Goal: Task Accomplishment & Management: Complete application form

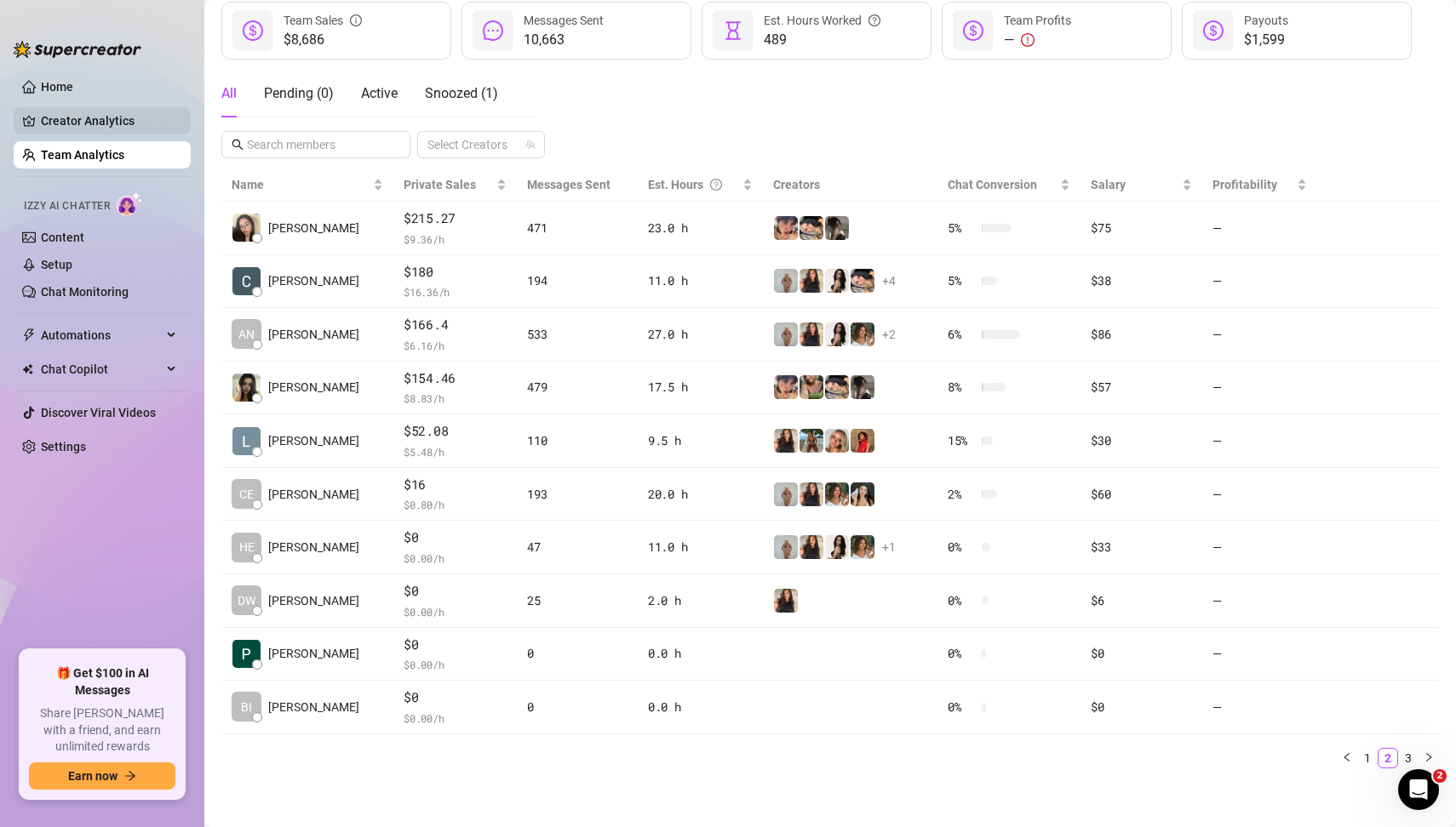
click at [118, 116] on link "Creator Analytics" at bounding box center [109, 121] width 137 height 28
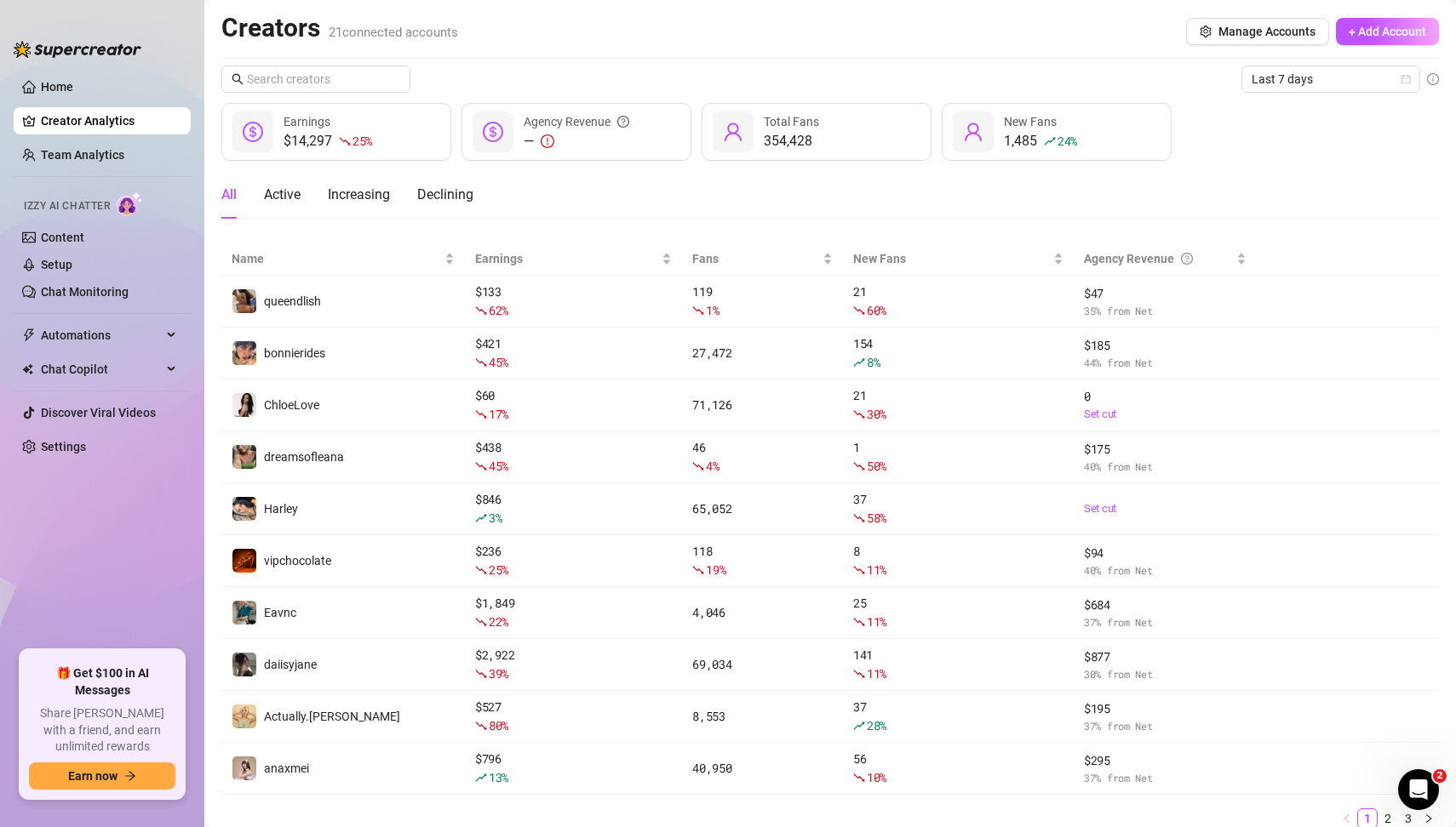
click at [1336, 181] on div "All Active Increasing Declining" at bounding box center [829, 194] width 1217 height 48
click at [1203, 206] on div "All Active Increasing Declining" at bounding box center [829, 194] width 1217 height 48
click at [955, 191] on div "All Active Increasing Declining" at bounding box center [829, 194] width 1217 height 48
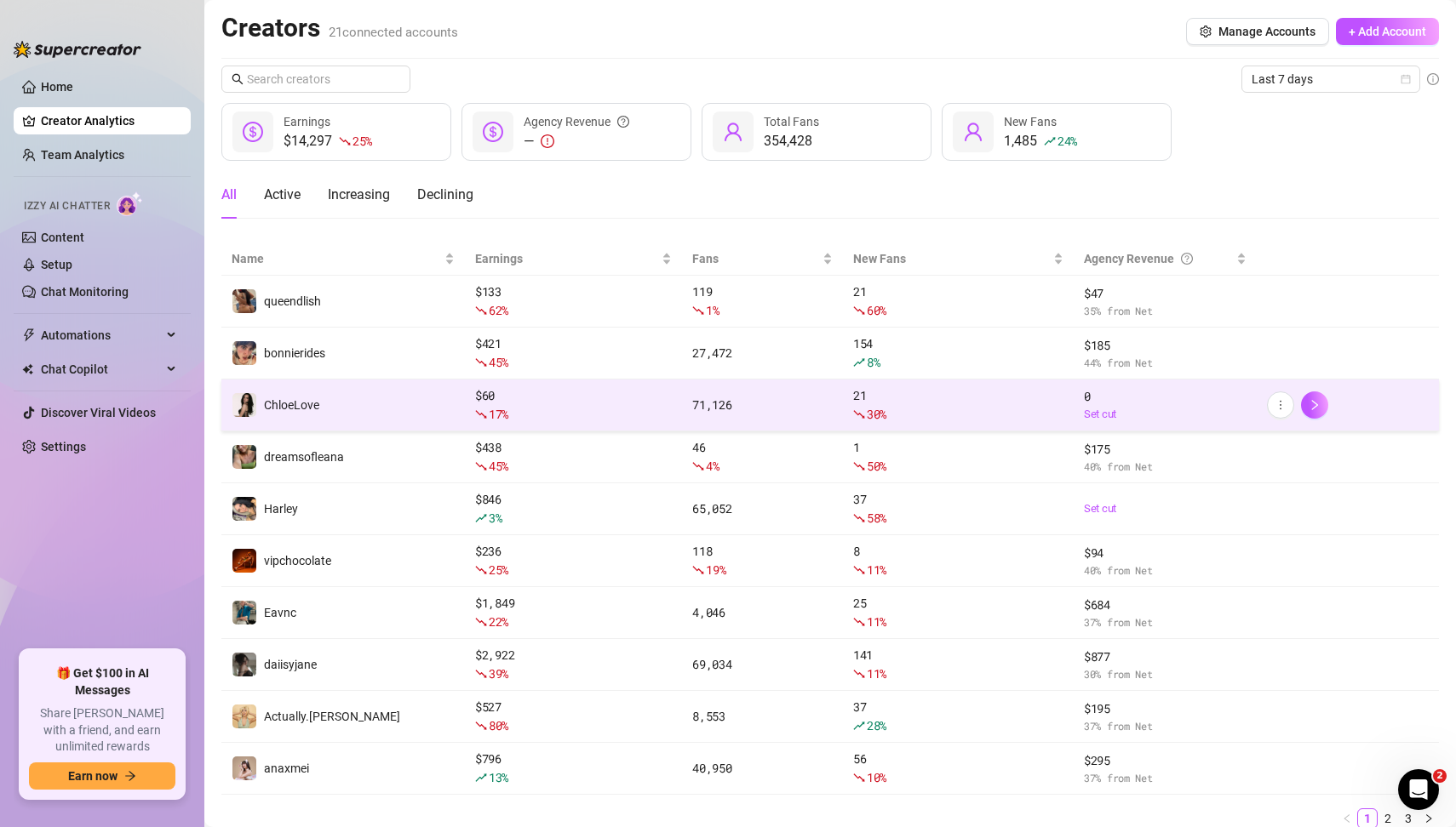
scroll to position [62, 0]
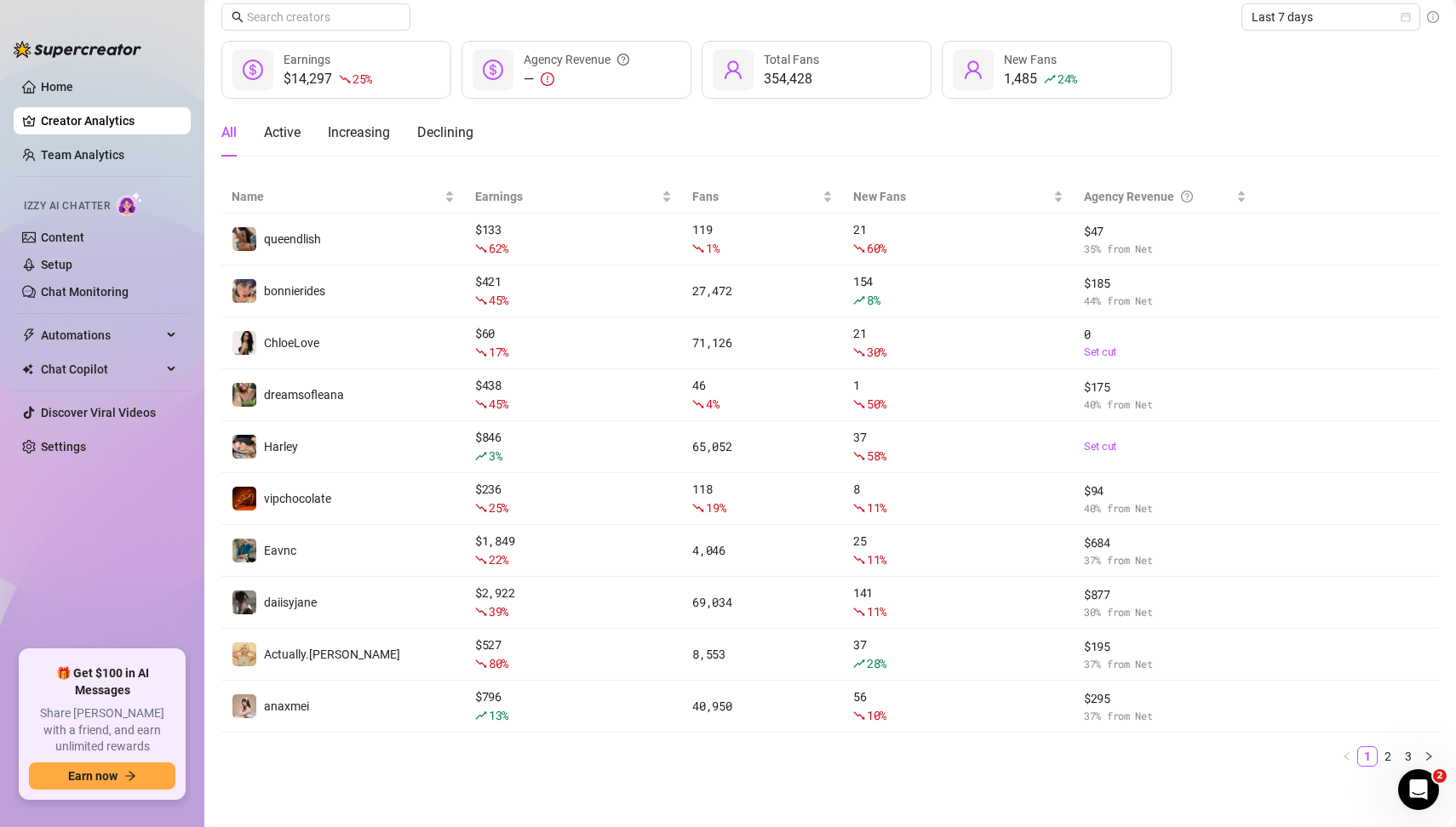
click at [1128, 140] on div "All Active Increasing Declining" at bounding box center [829, 133] width 1217 height 48
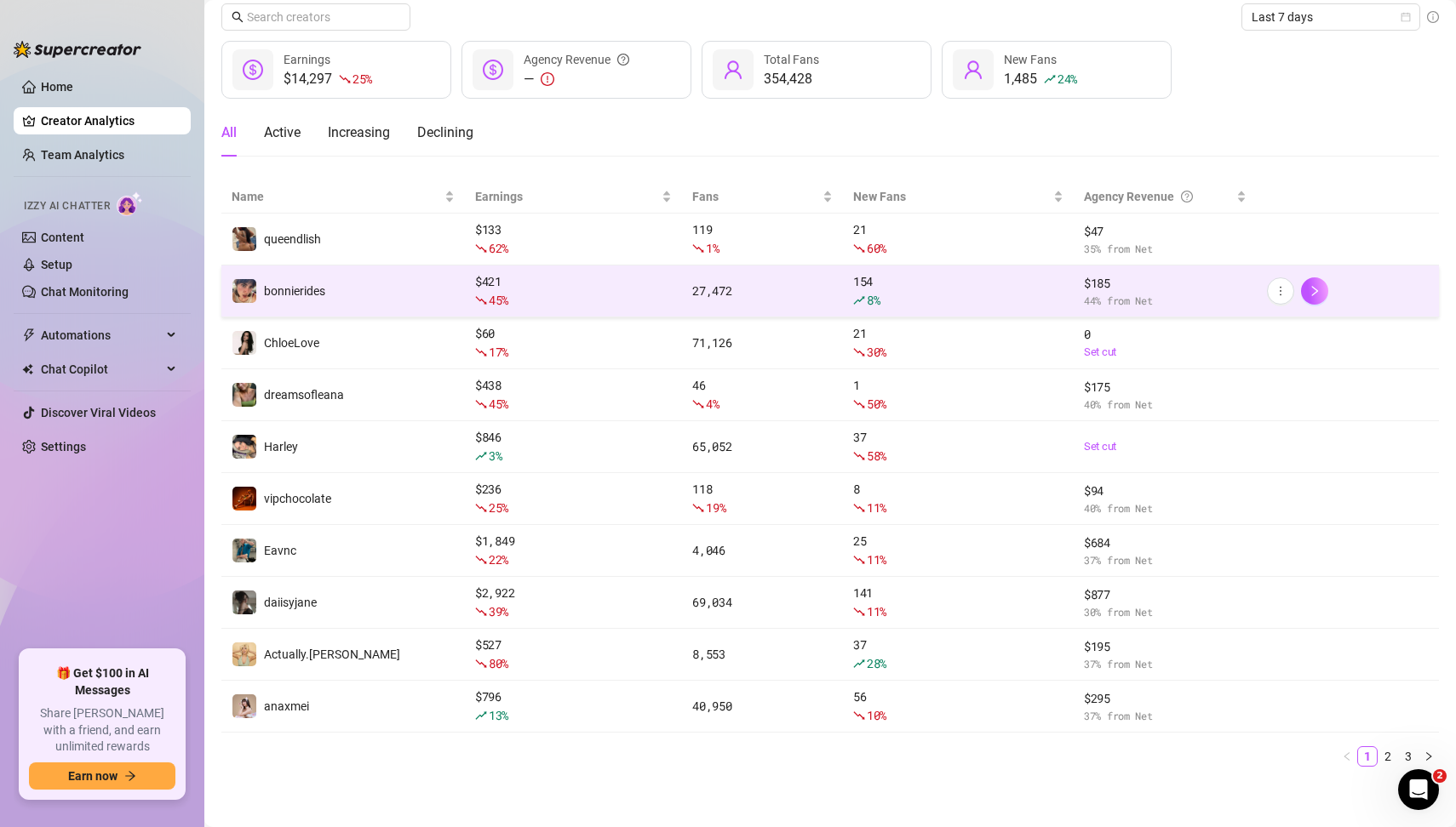
scroll to position [0, 0]
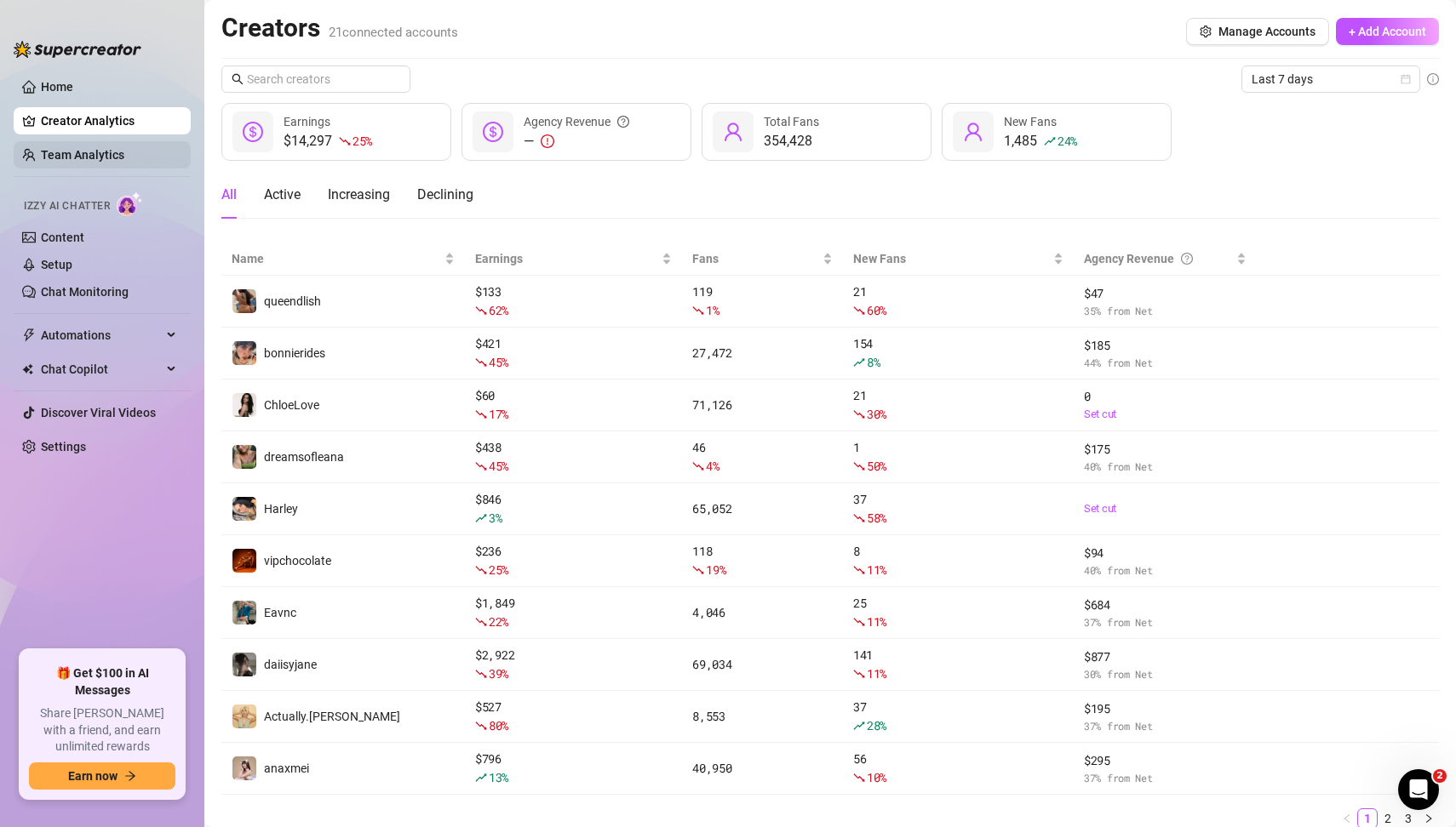
click at [105, 150] on link "Team Analytics" at bounding box center [83, 155] width 84 height 14
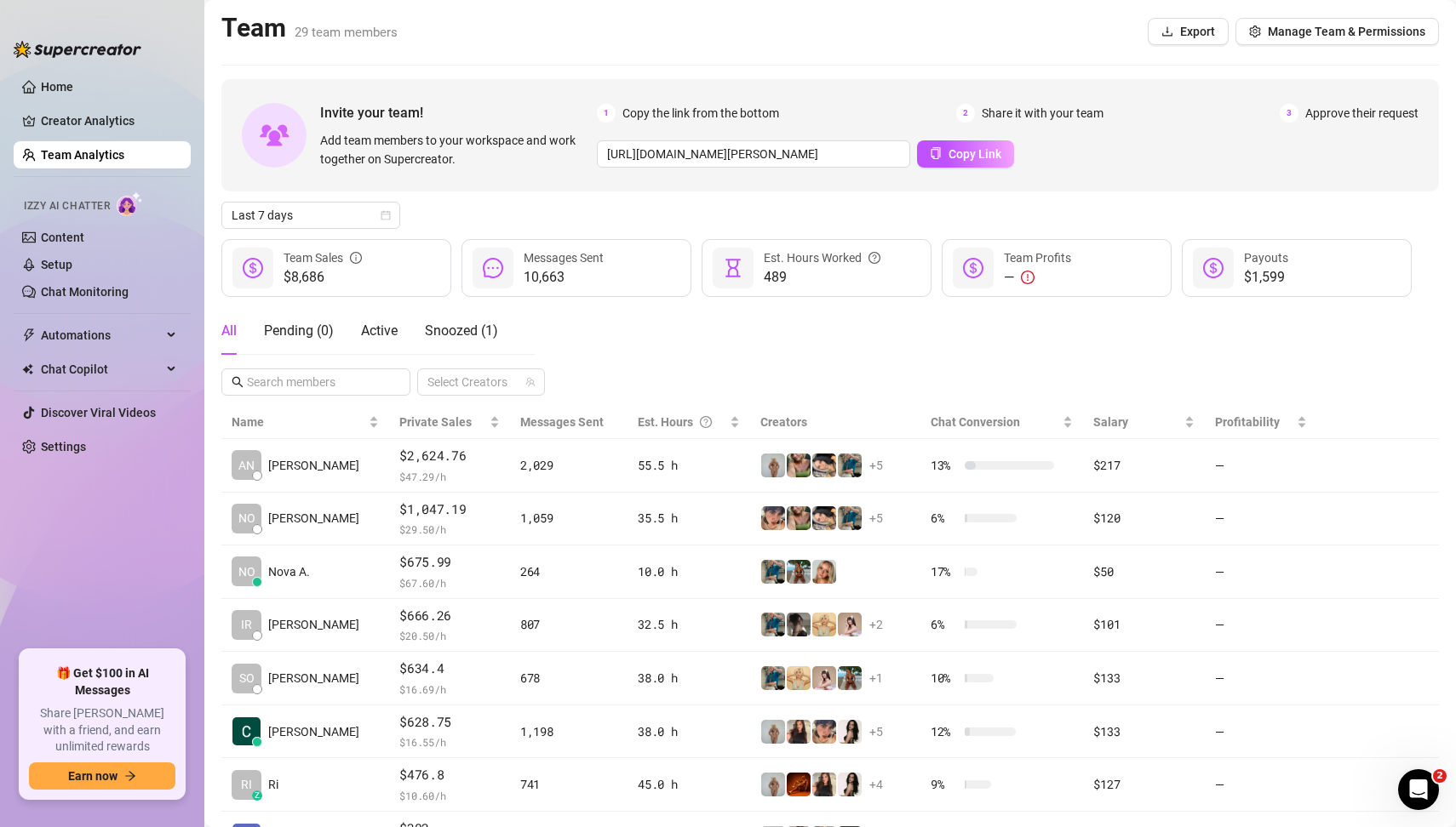
click at [734, 328] on div "All Pending ( 0 ) Active Snoozed ( 1 ) Select Creators" at bounding box center [829, 352] width 1217 height 88
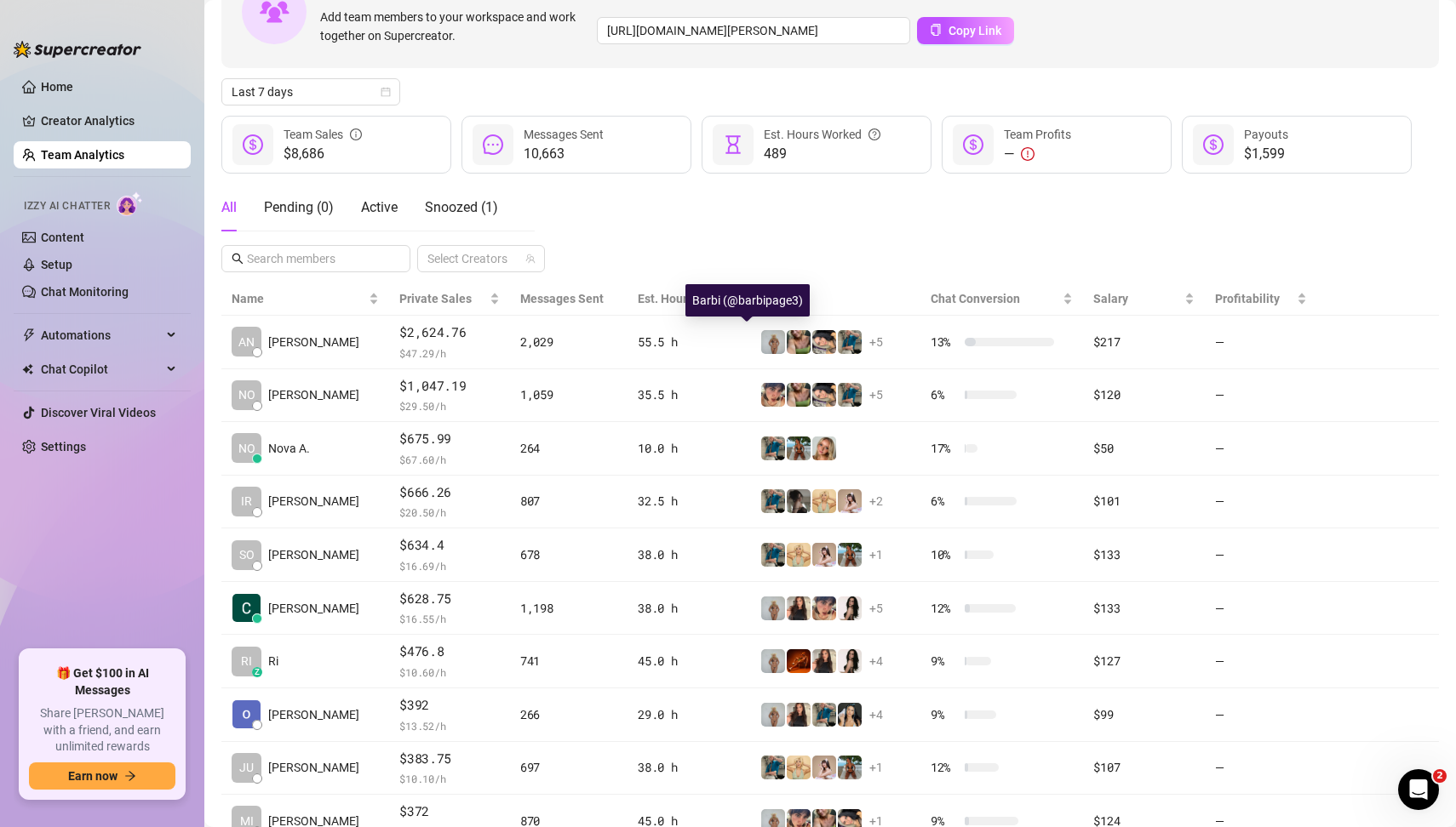
scroll to position [238, 0]
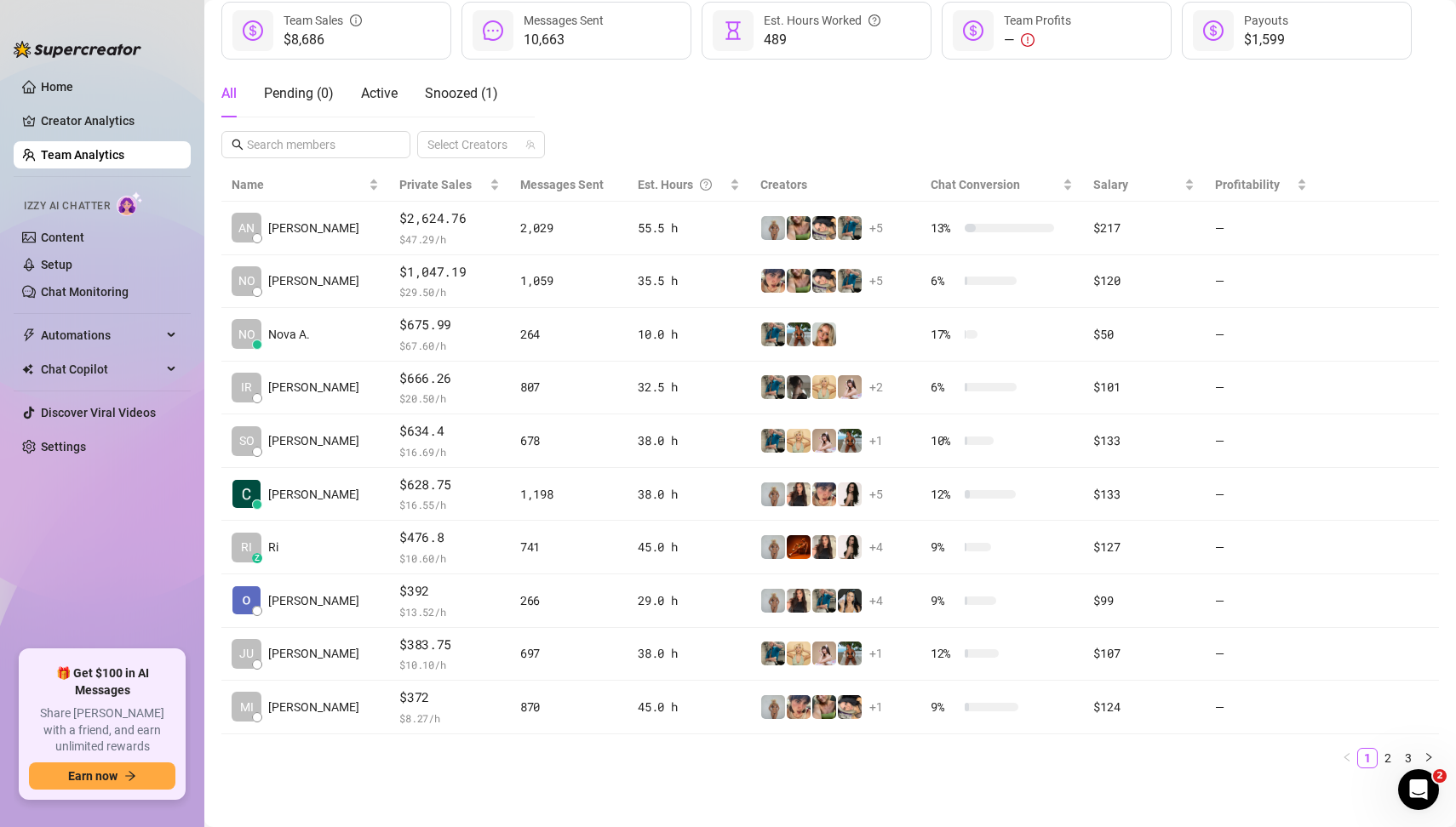
click at [552, 788] on main "Team 29 team members Export Manage Team & Permissions Invite your team! Add tea…" at bounding box center [830, 298] width 1252 height 1071
click at [96, 587] on ul "Home Creator Analytics Team Analytics Izzy AI Chatter Content Setup Chat Monito…" at bounding box center [102, 356] width 177 height 578
click at [57, 91] on link "Home" at bounding box center [57, 86] width 32 height 14
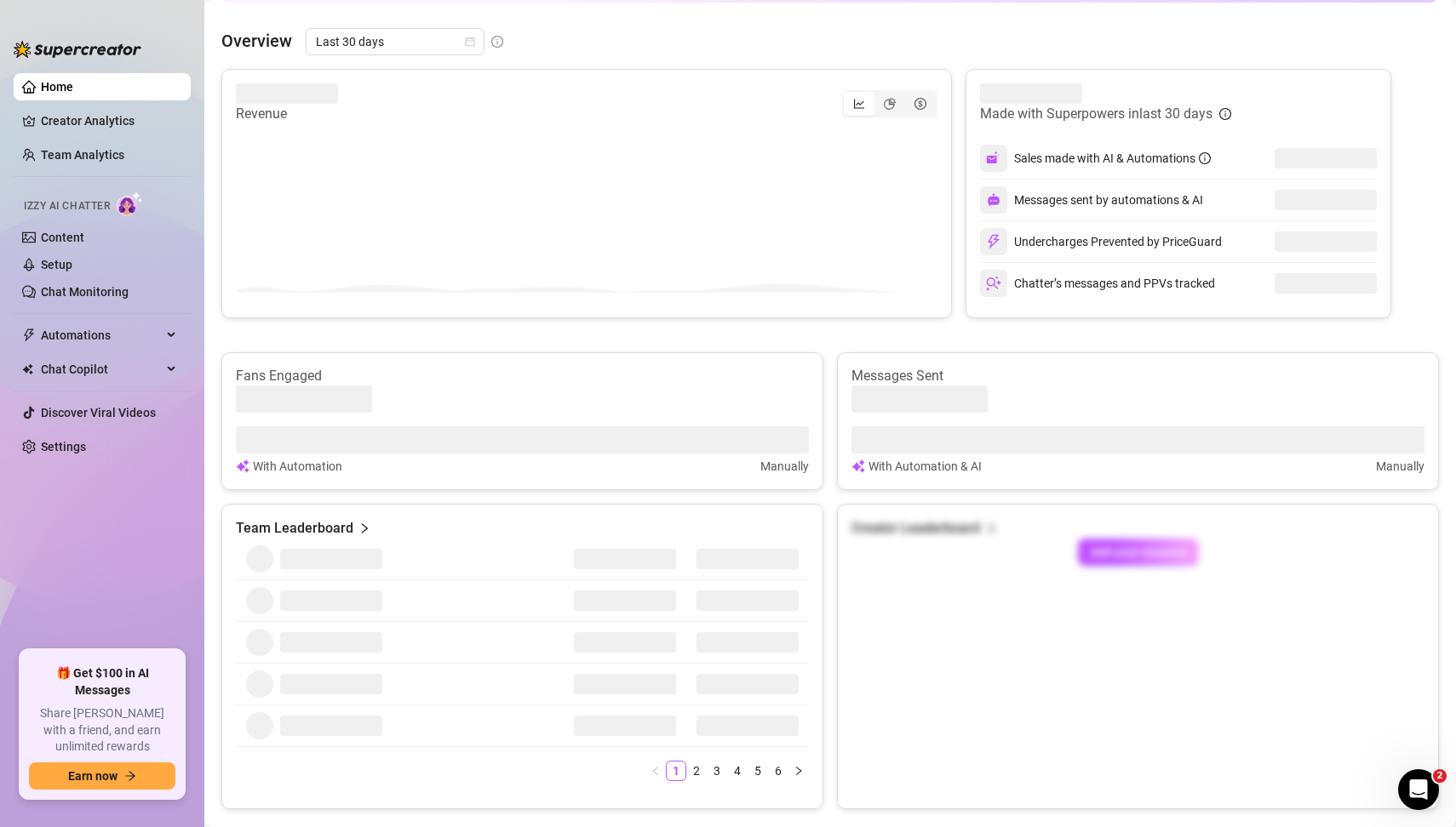
click at [69, 90] on link "Home" at bounding box center [57, 86] width 32 height 14
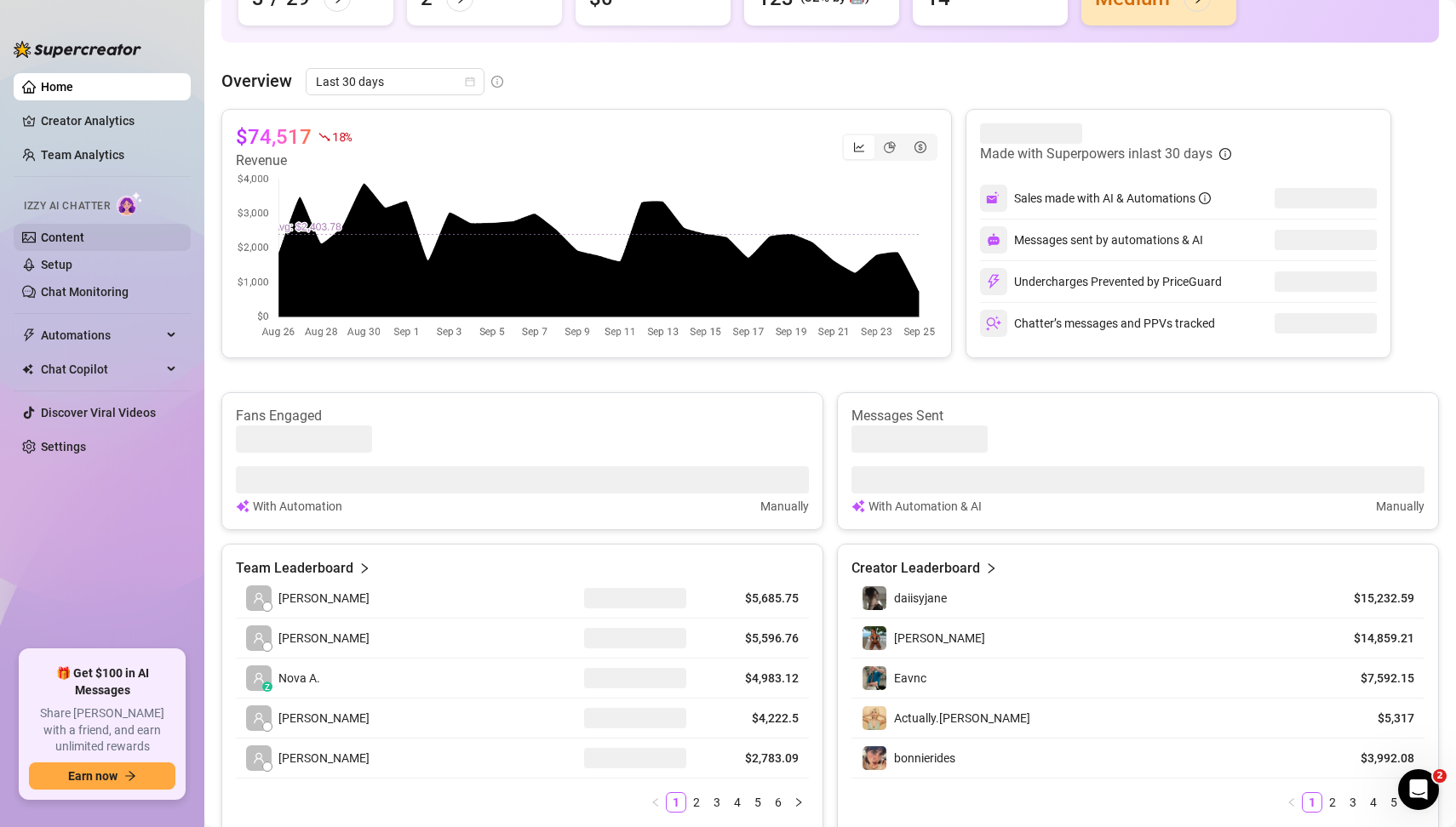
click at [74, 232] on link "Content" at bounding box center [63, 238] width 43 height 14
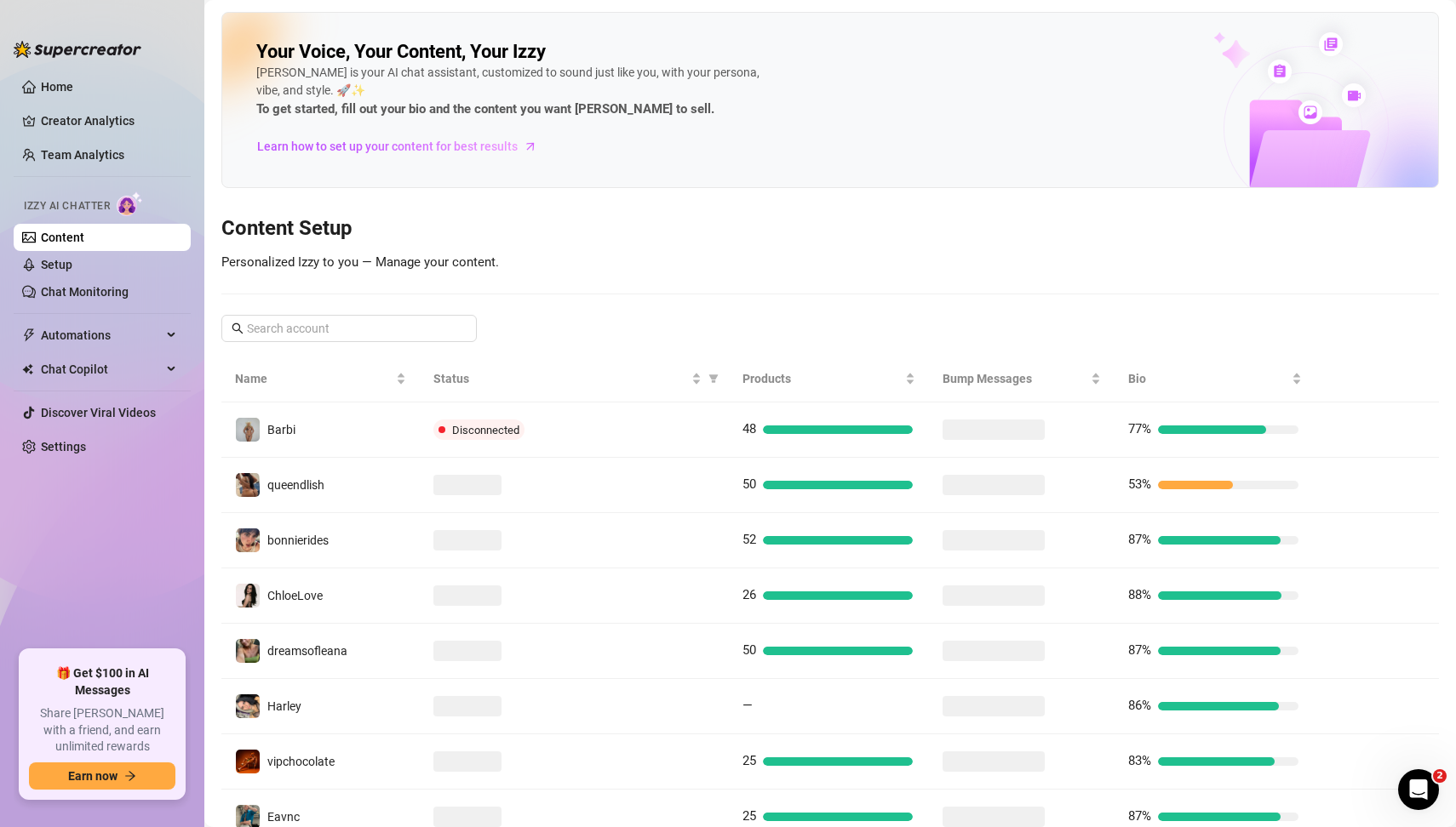
click at [590, 313] on div "Your Voice, Your Content, Your [PERSON_NAME] is your AI chat assistant, customi…" at bounding box center [829, 508] width 1217 height 992
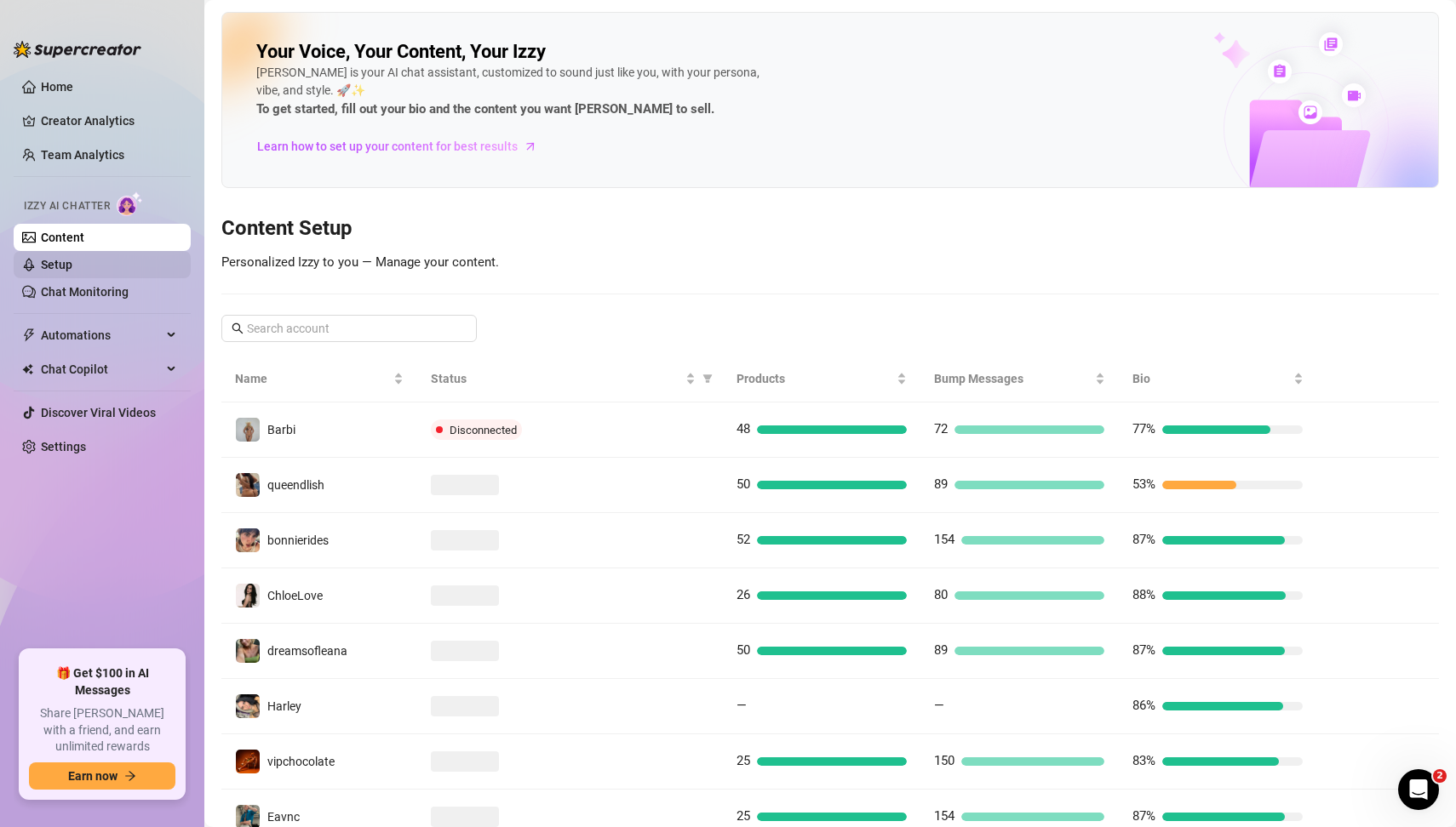
click at [63, 259] on link "Setup" at bounding box center [57, 265] width 31 height 14
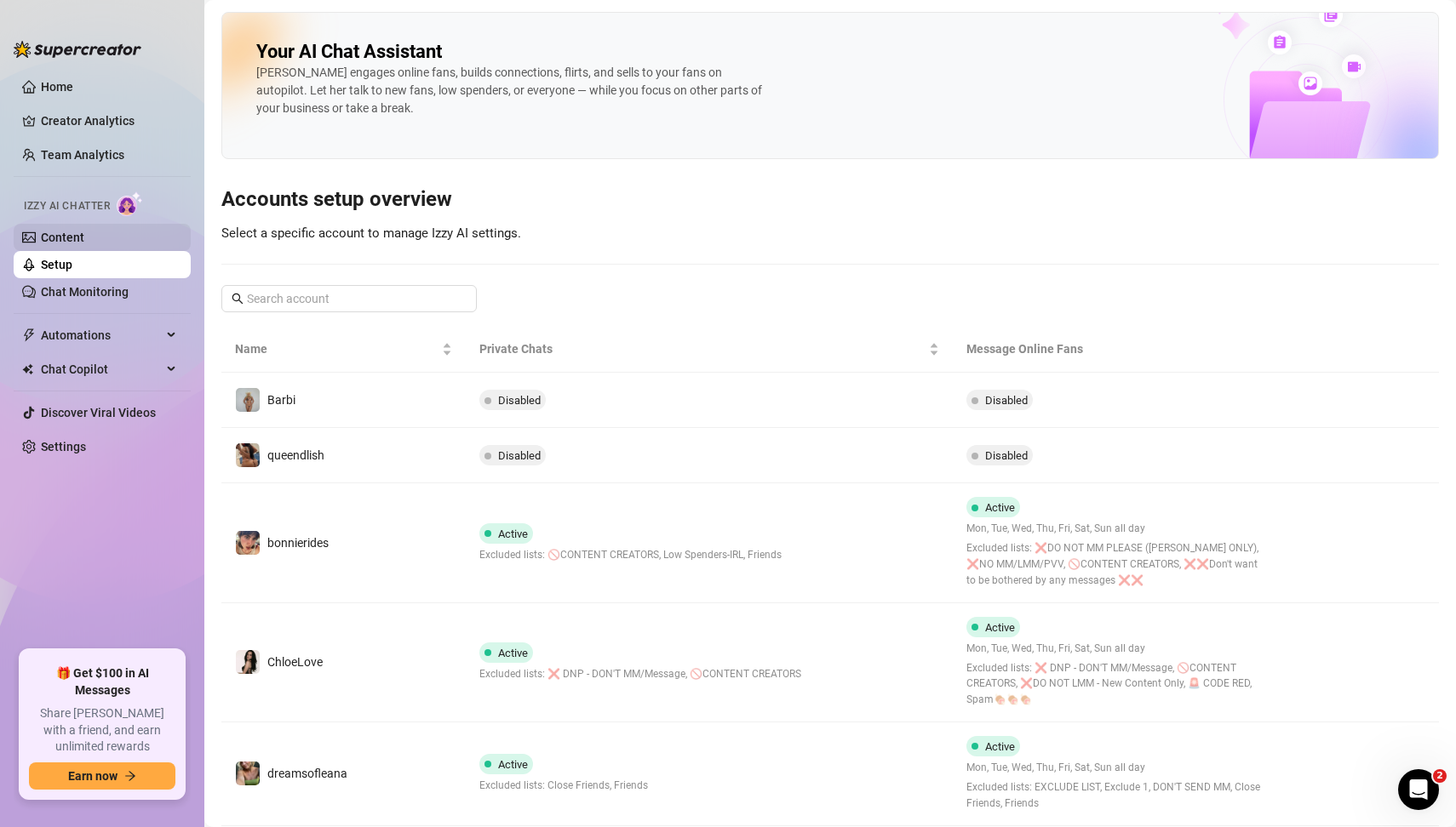
click at [76, 245] on link "Content" at bounding box center [63, 238] width 43 height 14
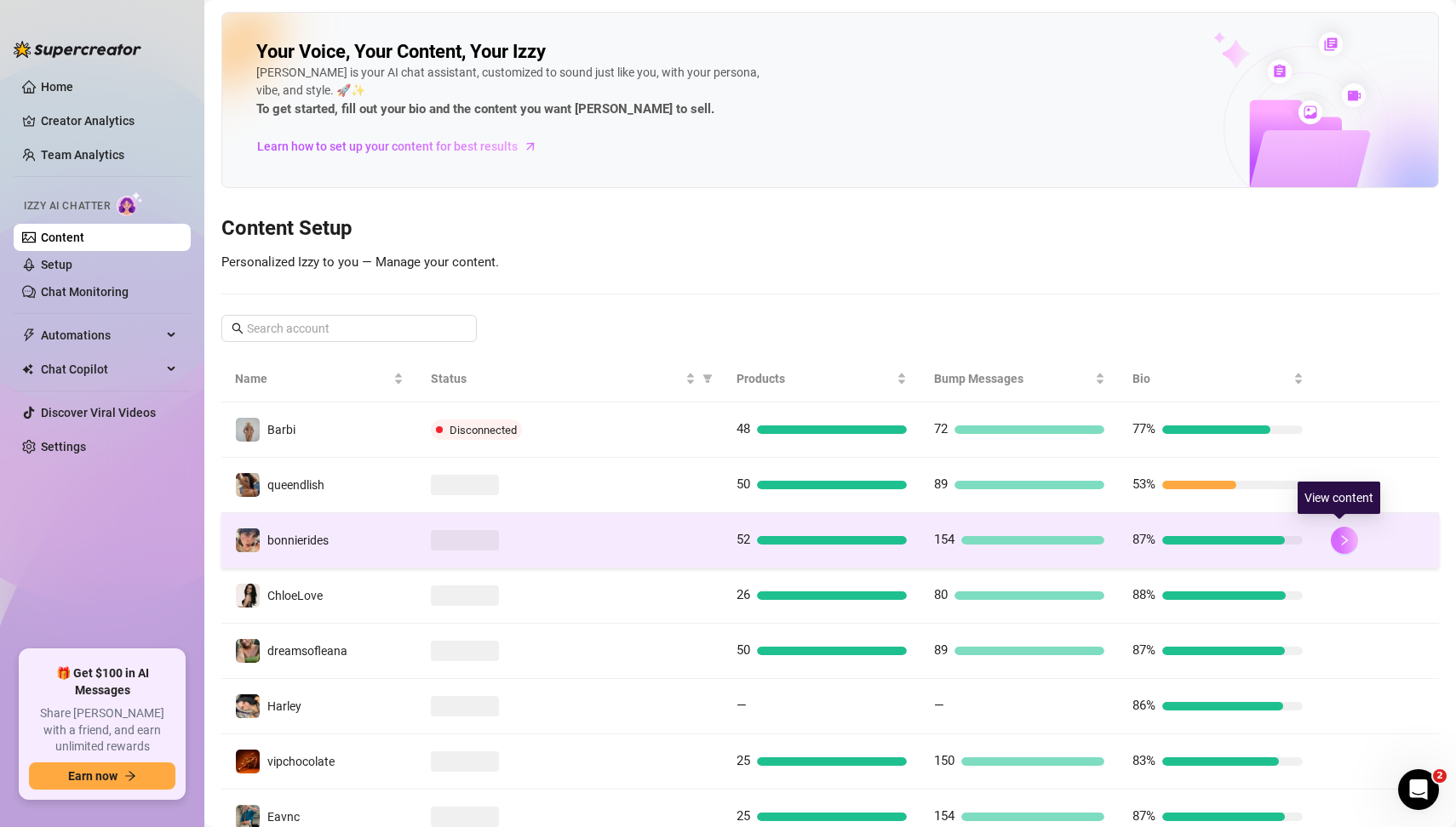
click at [1340, 541] on icon "right" at bounding box center [1344, 540] width 12 height 12
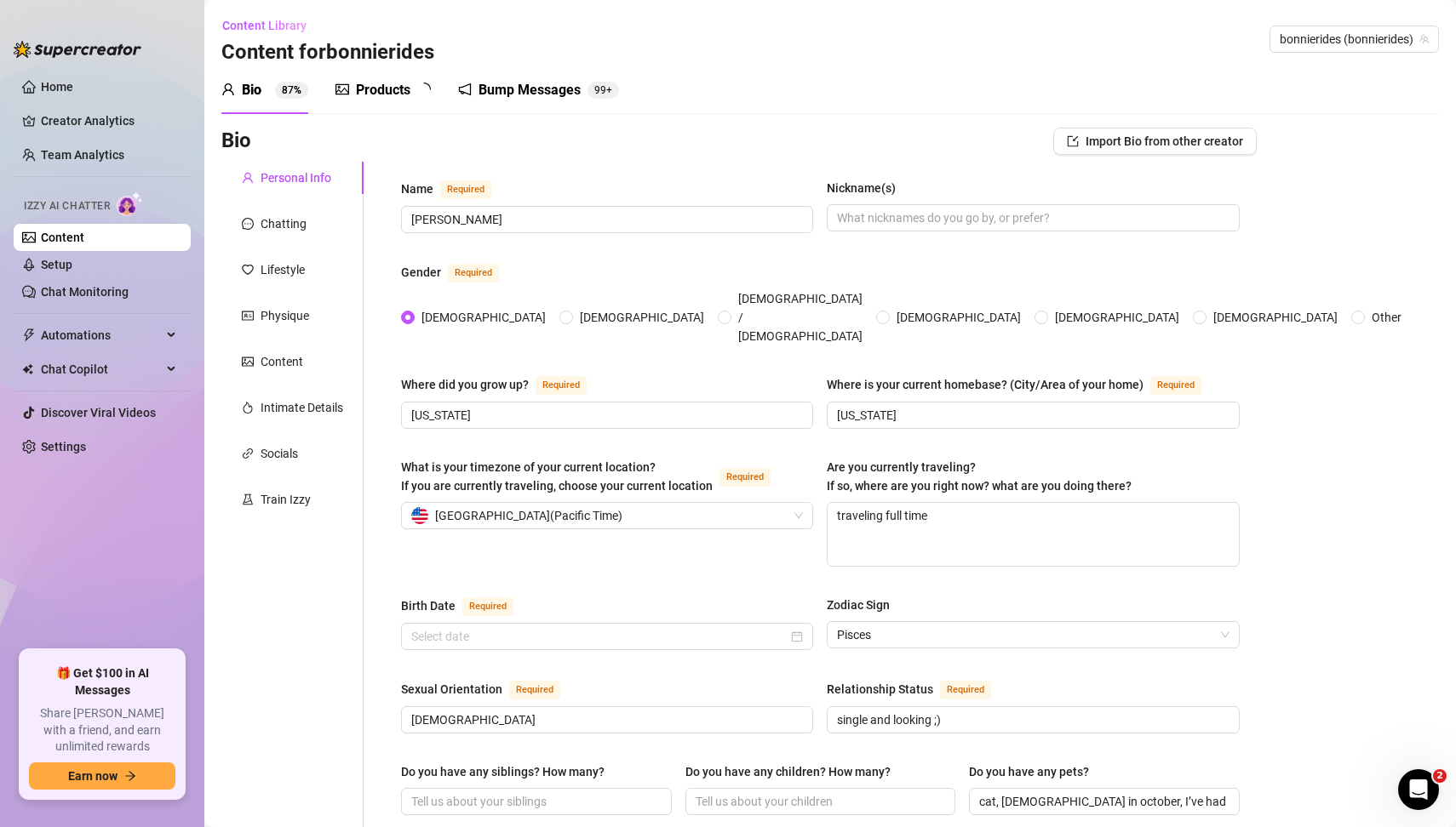
radio input "true"
type input "[DATE]"
click at [690, 374] on div "Where did you grow up? Required" at bounding box center [606, 388] width 412 height 28
click at [298, 225] on div "Chatting" at bounding box center [283, 223] width 46 height 19
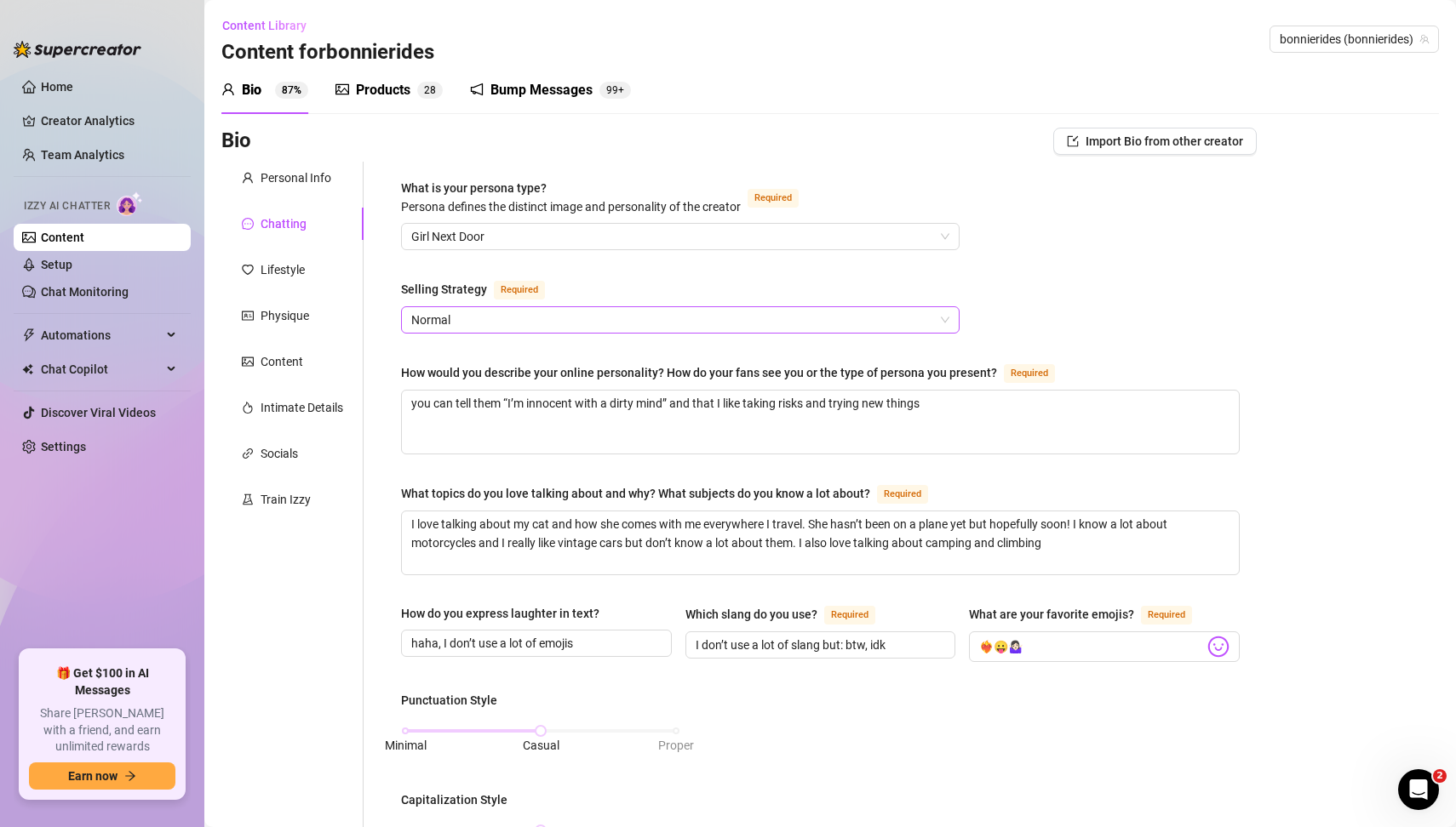
click at [935, 317] on span "Normal" at bounding box center [681, 320] width 538 height 26
click at [1096, 287] on div "What is your persona type? [PERSON_NAME] defines the distinct image and persona…" at bounding box center [820, 797] width 839 height 1237
click at [931, 244] on span "Girl Next Door" at bounding box center [681, 237] width 538 height 26
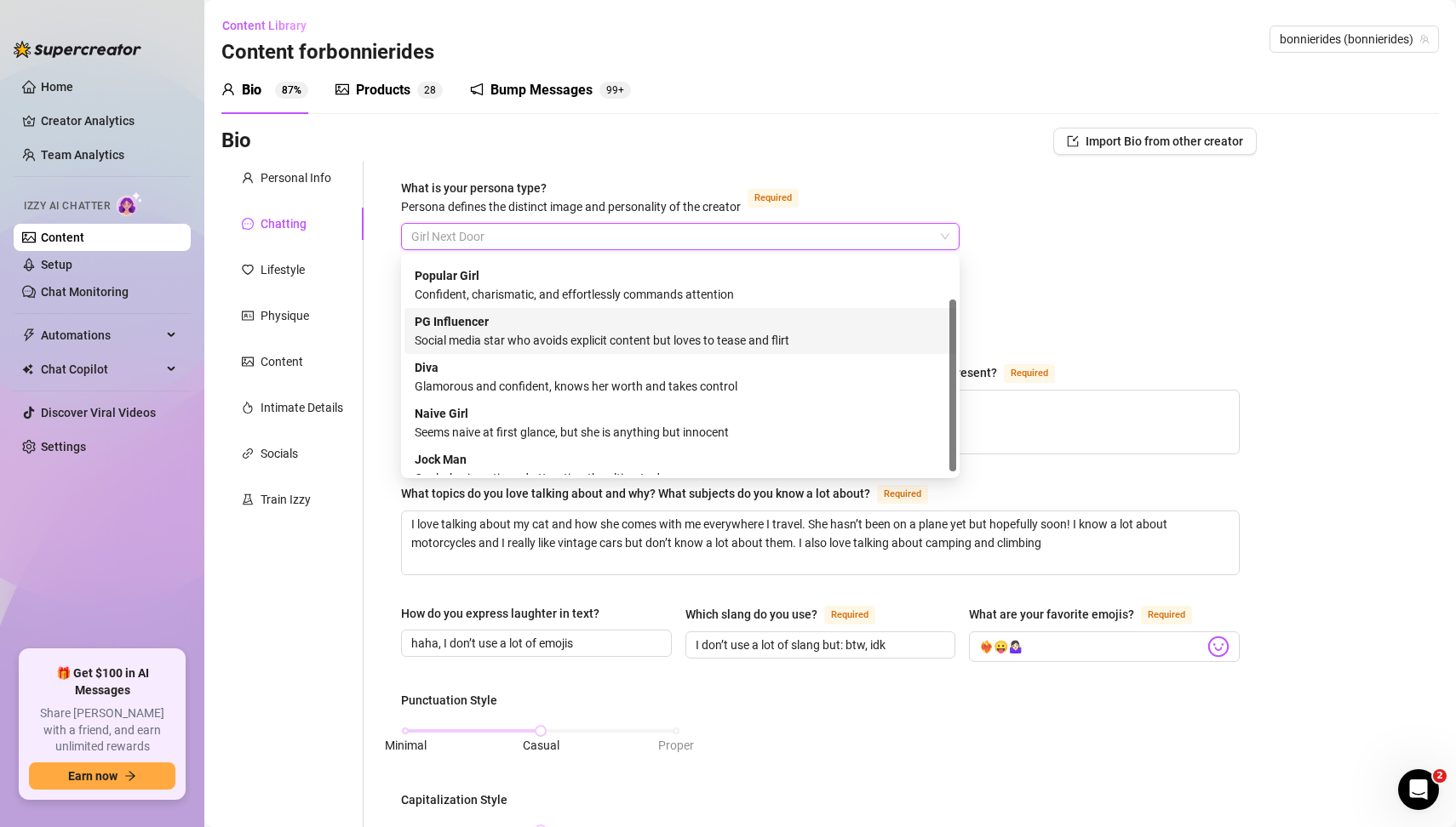
scroll to position [57, 0]
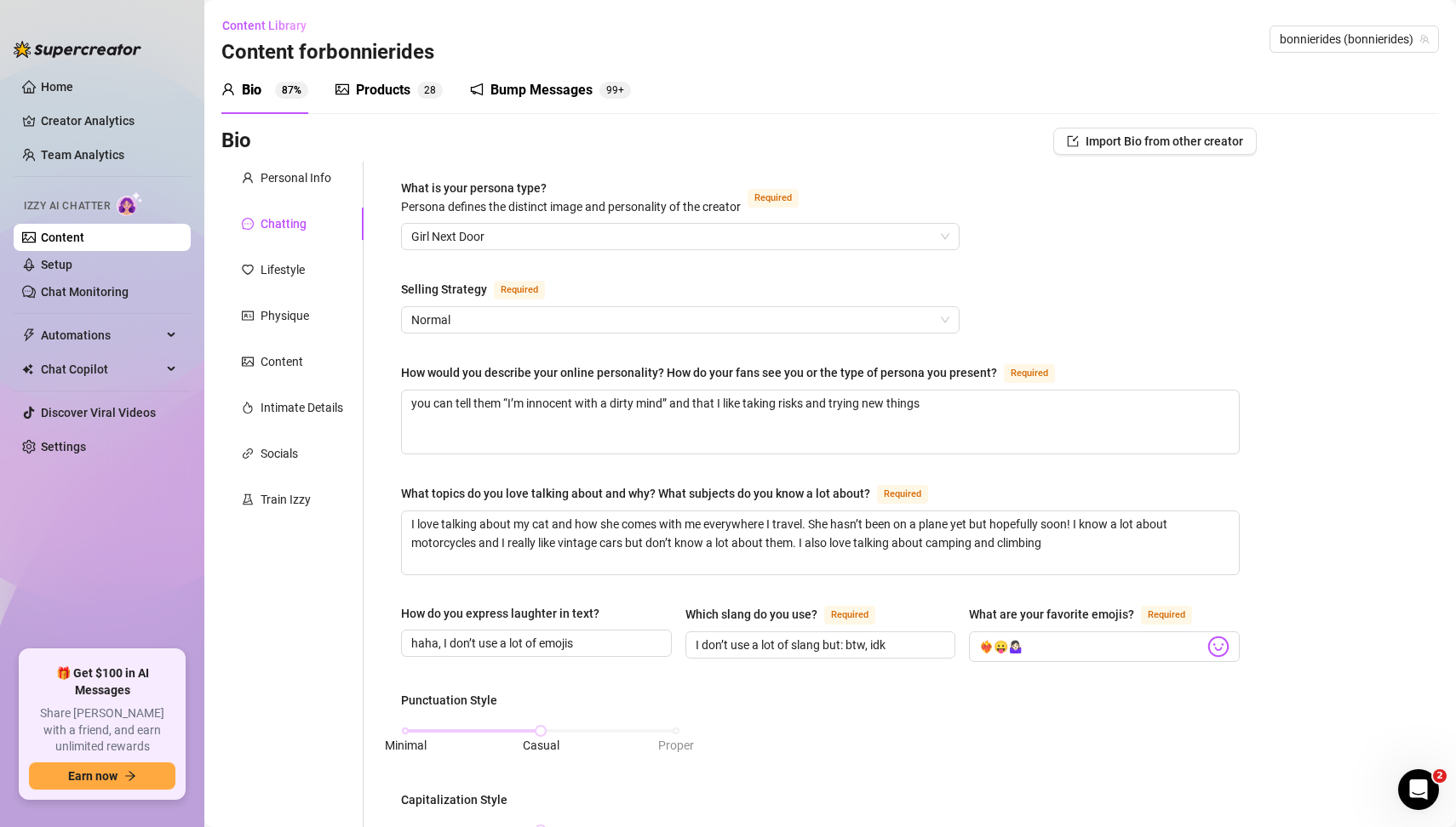
click at [1158, 304] on div "What is your persona type? [PERSON_NAME] defines the distinct image and persona…" at bounding box center [820, 797] width 839 height 1237
click at [1088, 294] on div "What is your persona type? [PERSON_NAME] defines the distinct image and persona…" at bounding box center [820, 797] width 839 height 1237
click at [1036, 282] on div "What is your persona type? [PERSON_NAME] defines the distinct image and persona…" at bounding box center [820, 797] width 839 height 1237
click at [939, 239] on span "Girl Next Door" at bounding box center [681, 237] width 538 height 26
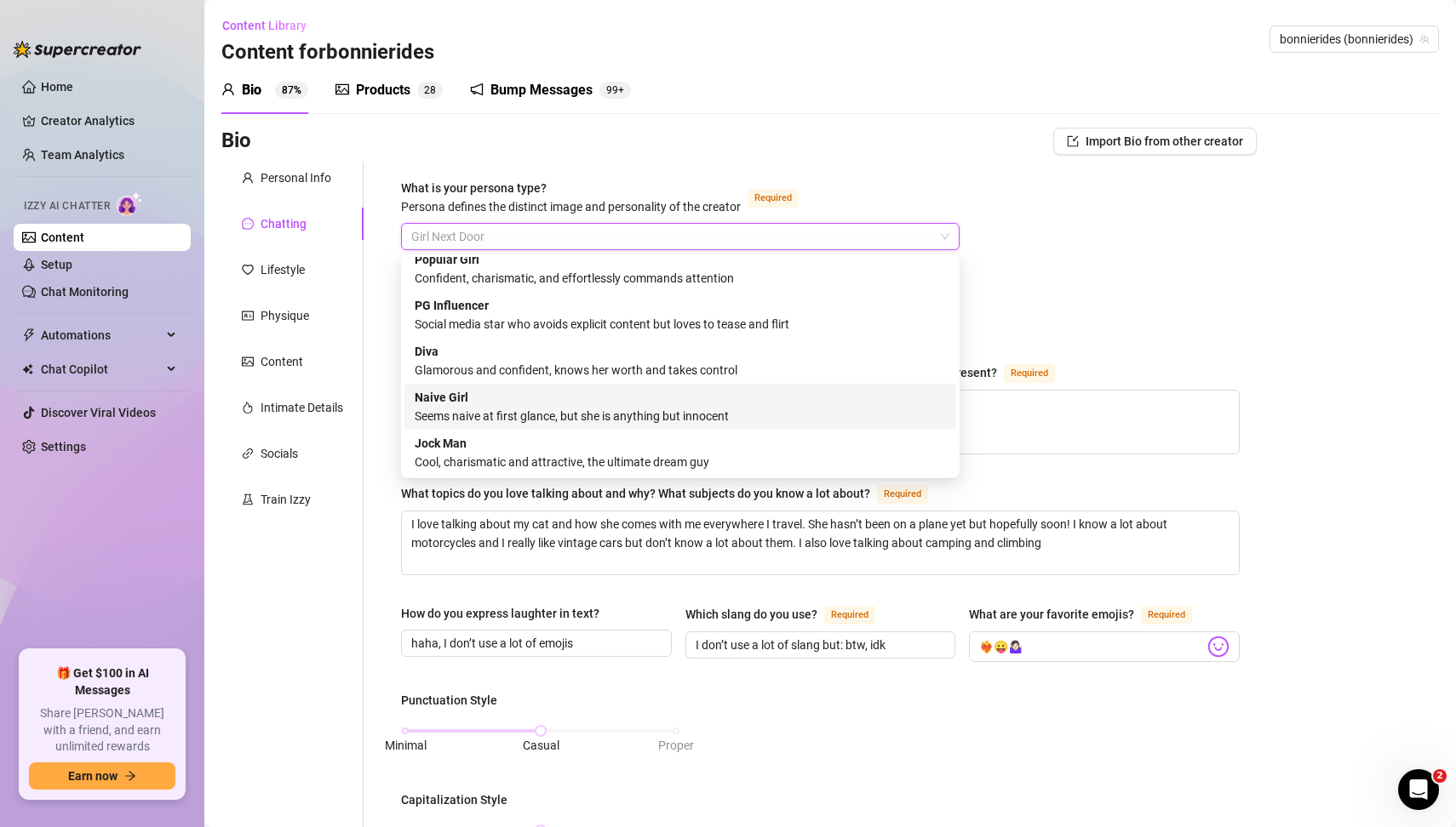
click at [1139, 297] on div "What is your persona type? [PERSON_NAME] defines the distinct image and persona…" at bounding box center [820, 797] width 839 height 1237
